Goal: Find specific page/section: Find specific page/section

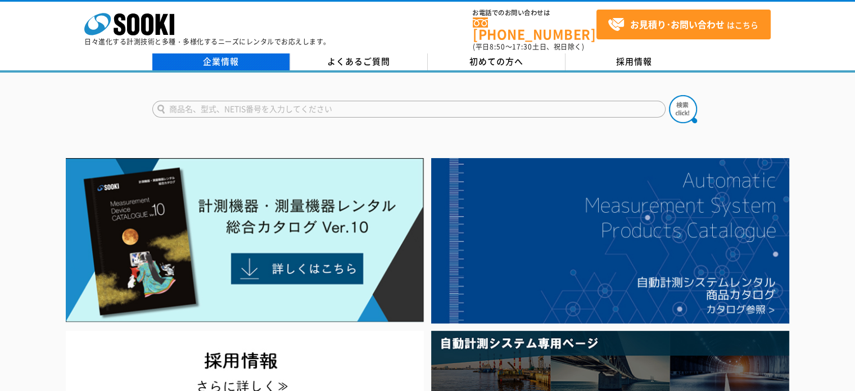
click at [261, 53] on link "企業情報" at bounding box center [221, 61] width 138 height 17
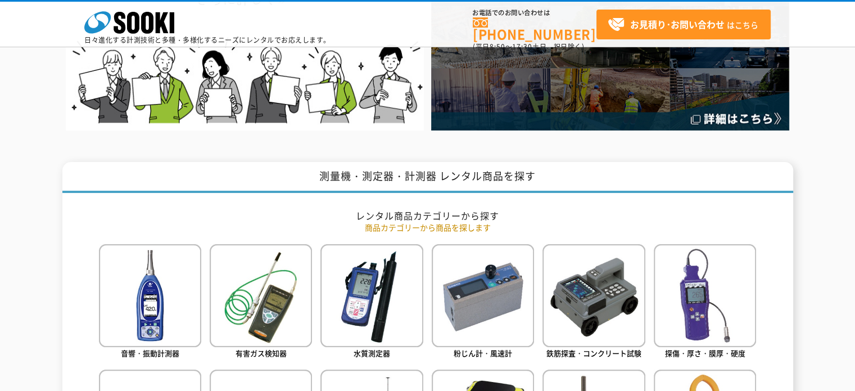
scroll to position [337, 0]
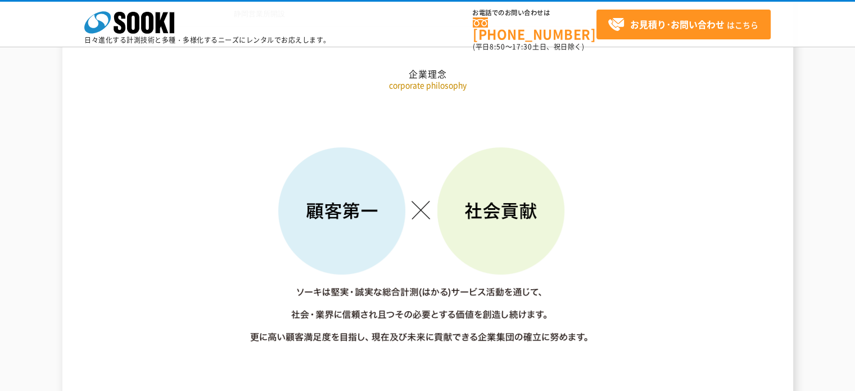
scroll to position [1574, 0]
